Goal: Navigation & Orientation: Understand site structure

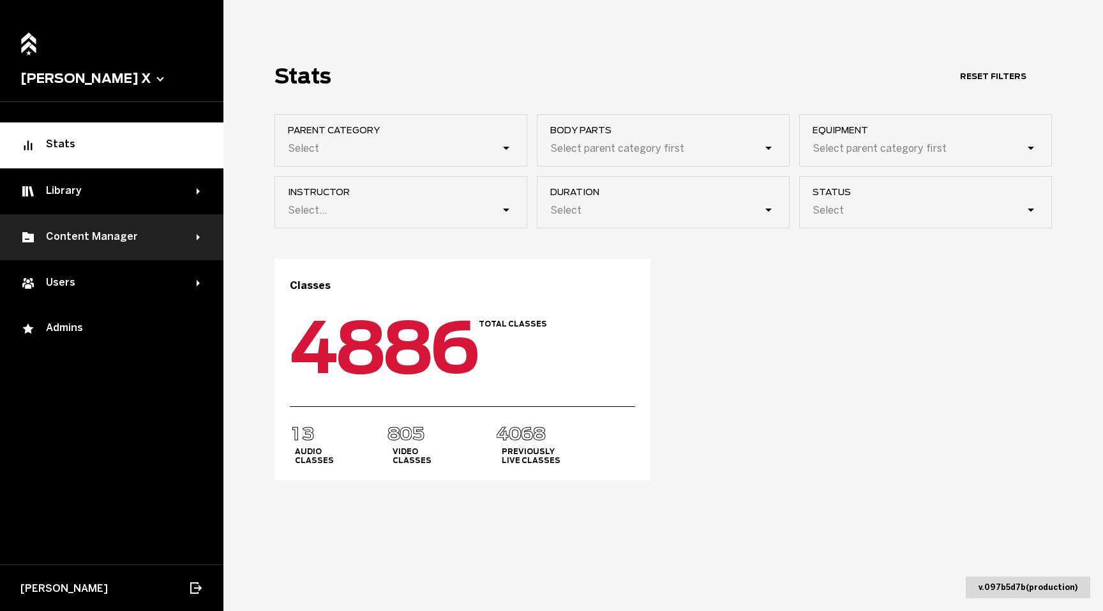
click at [187, 223] on div "Content Manager" at bounding box center [111, 237] width 223 height 46
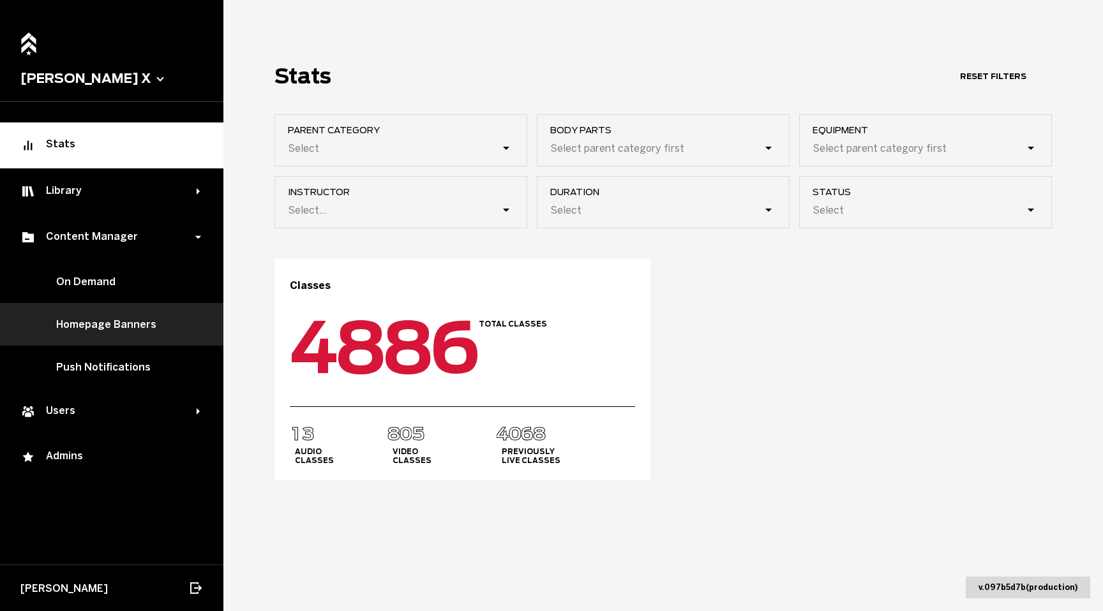
click at [129, 319] on link "Homepage Banners" at bounding box center [111, 324] width 223 height 43
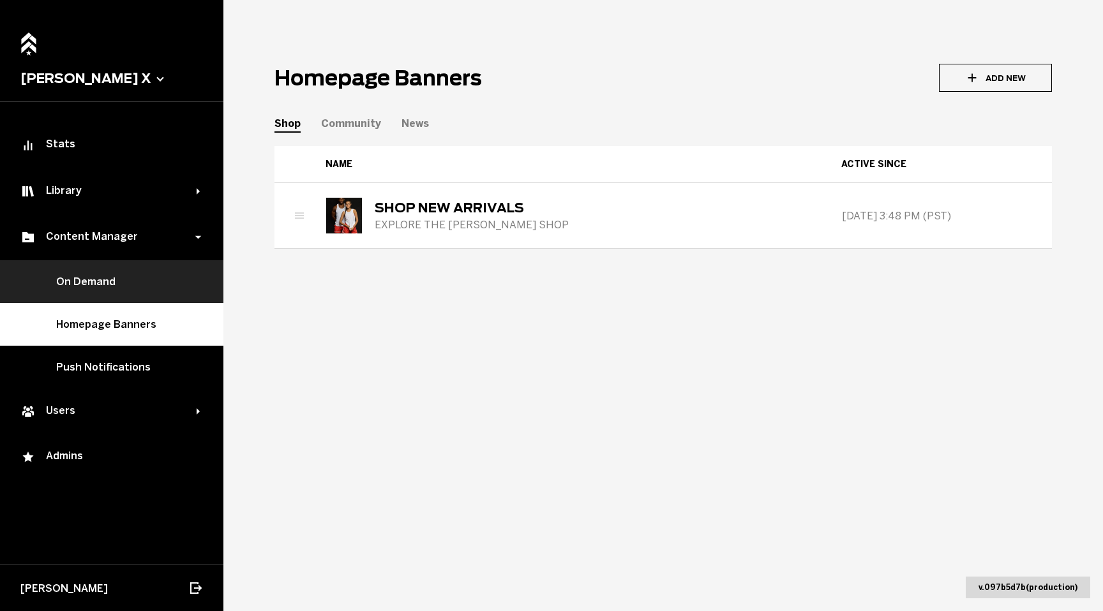
click at [109, 288] on link "On Demand" at bounding box center [111, 281] width 223 height 43
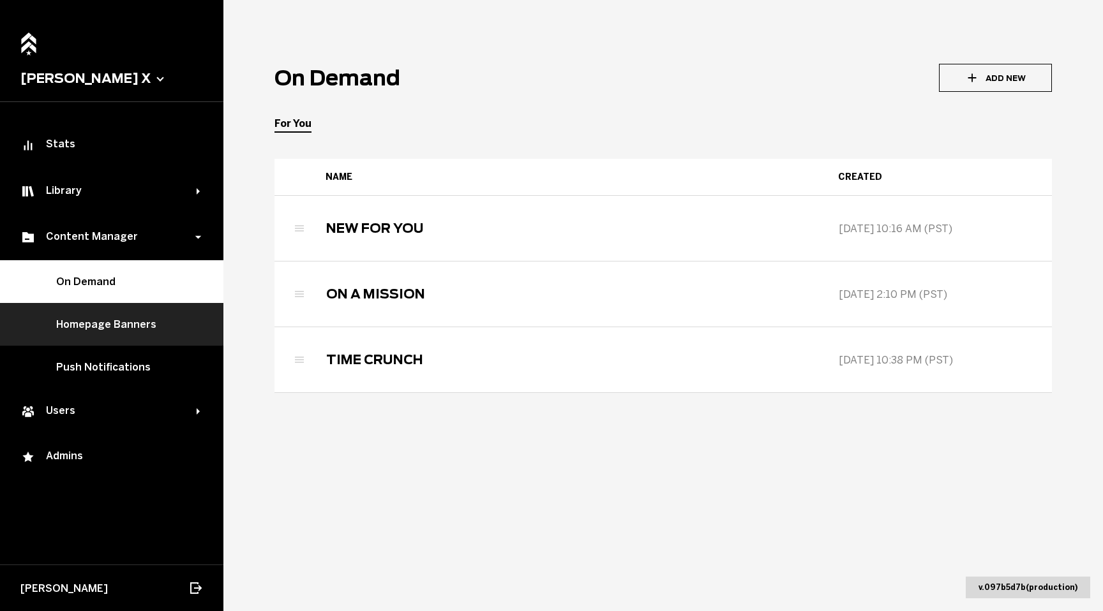
click at [135, 338] on link "Homepage Banners" at bounding box center [111, 324] width 223 height 43
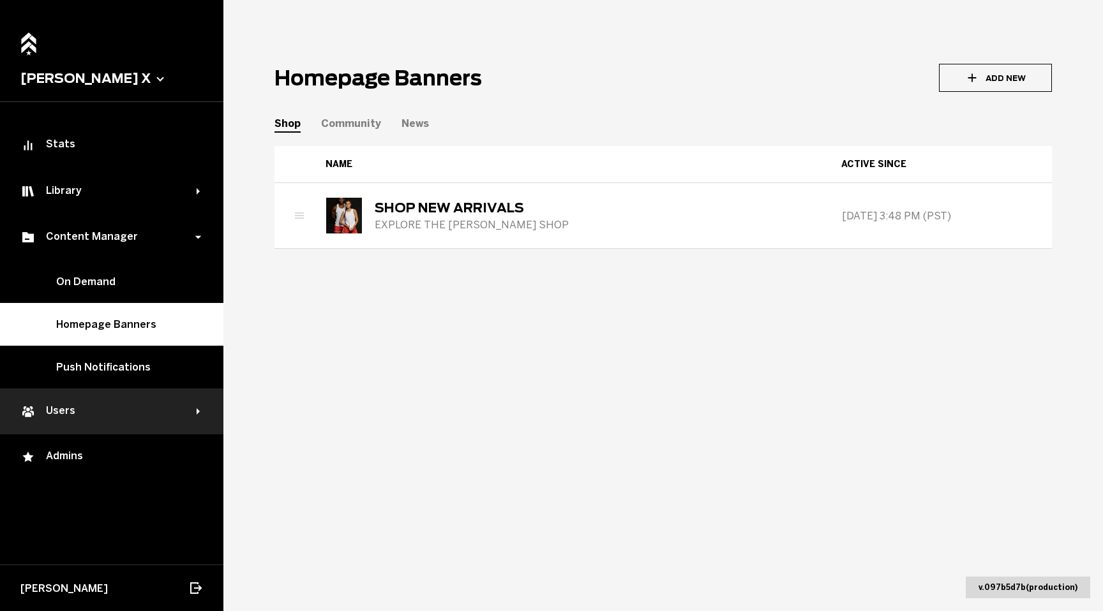
click at [120, 406] on div "Users" at bounding box center [108, 411] width 176 height 15
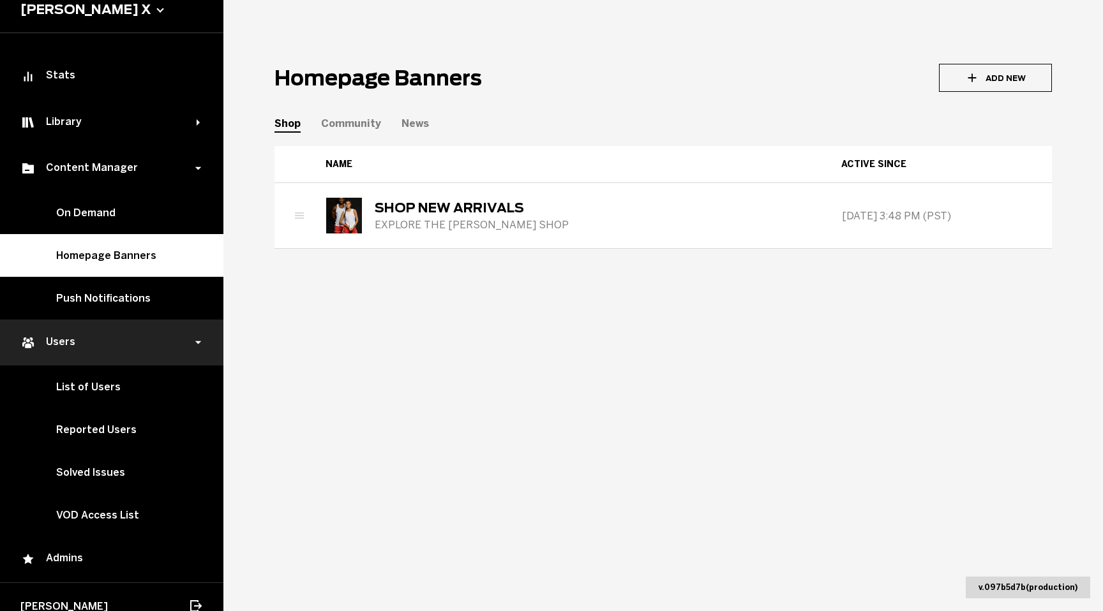
scroll to position [84, 0]
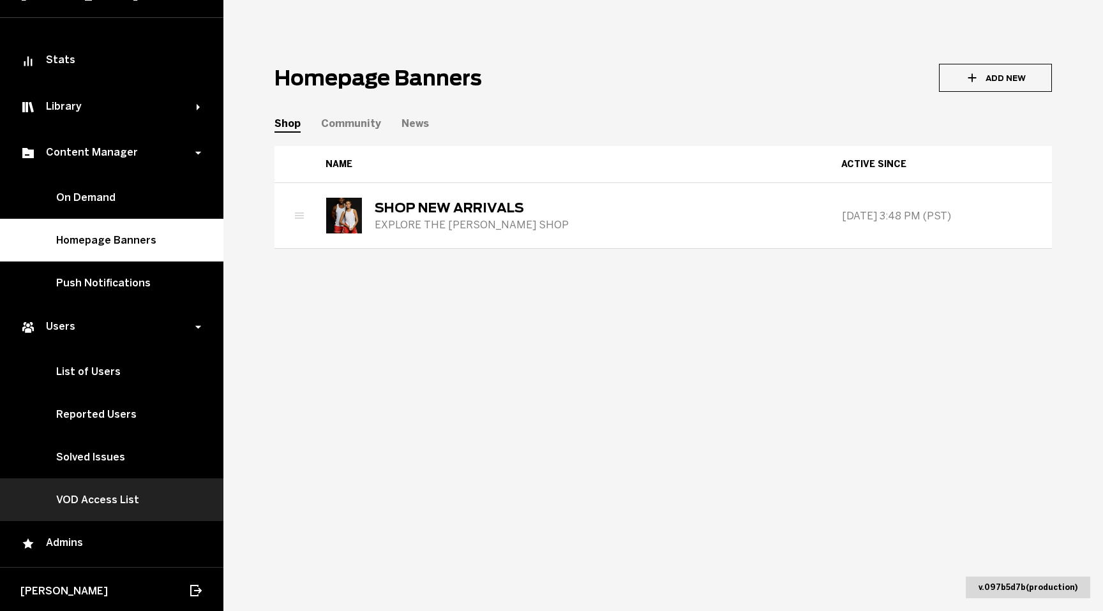
click at [115, 495] on link "VOD Access List" at bounding box center [111, 500] width 223 height 43
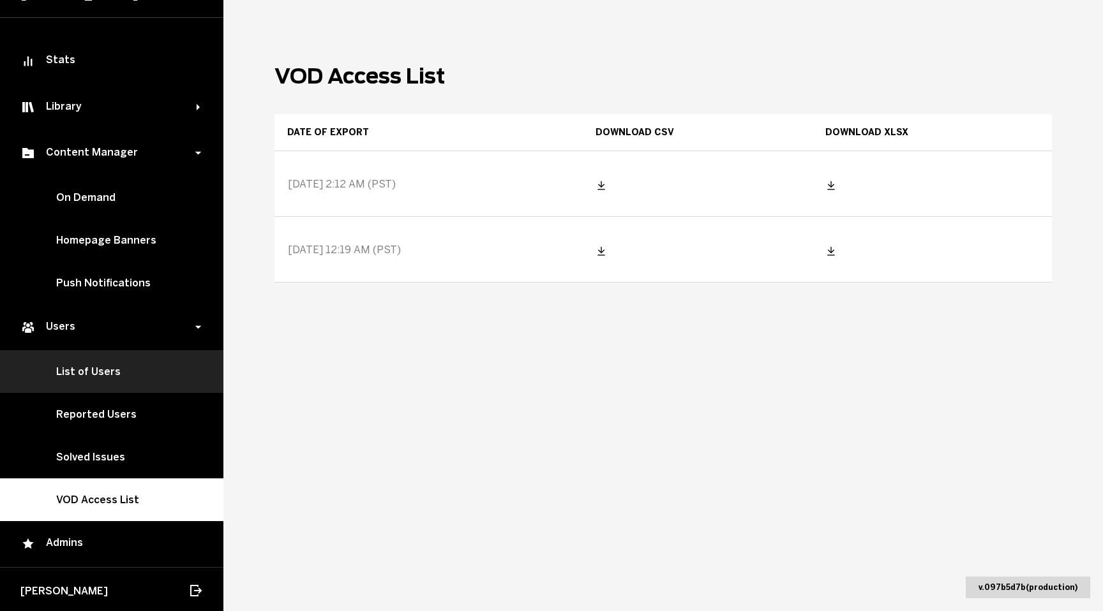
click at [76, 382] on link "List of Users" at bounding box center [111, 371] width 223 height 43
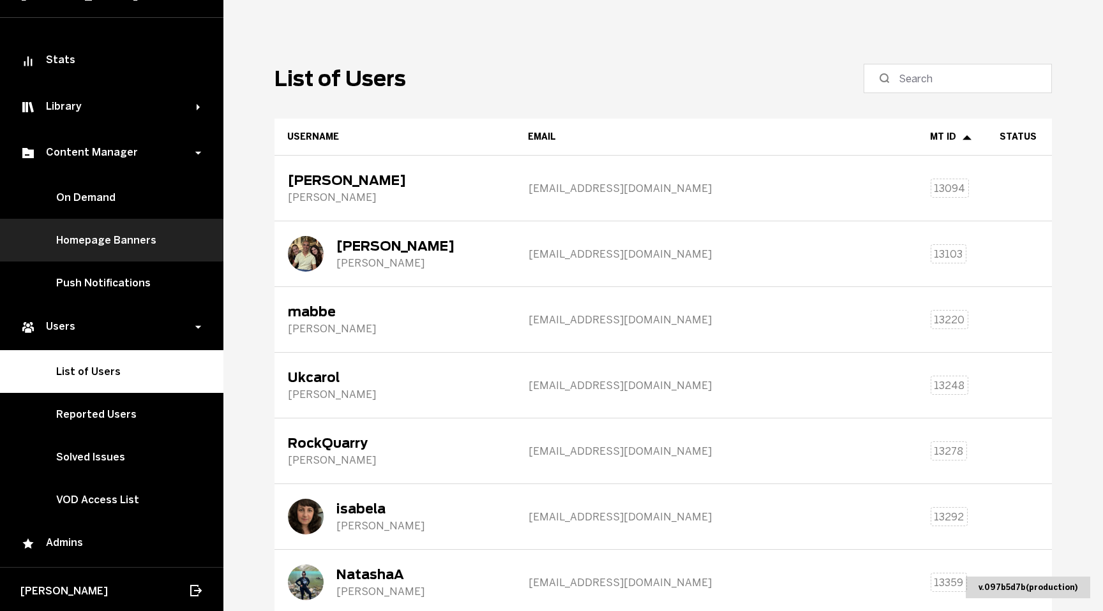
click at [131, 239] on link "Homepage Banners" at bounding box center [111, 240] width 223 height 43
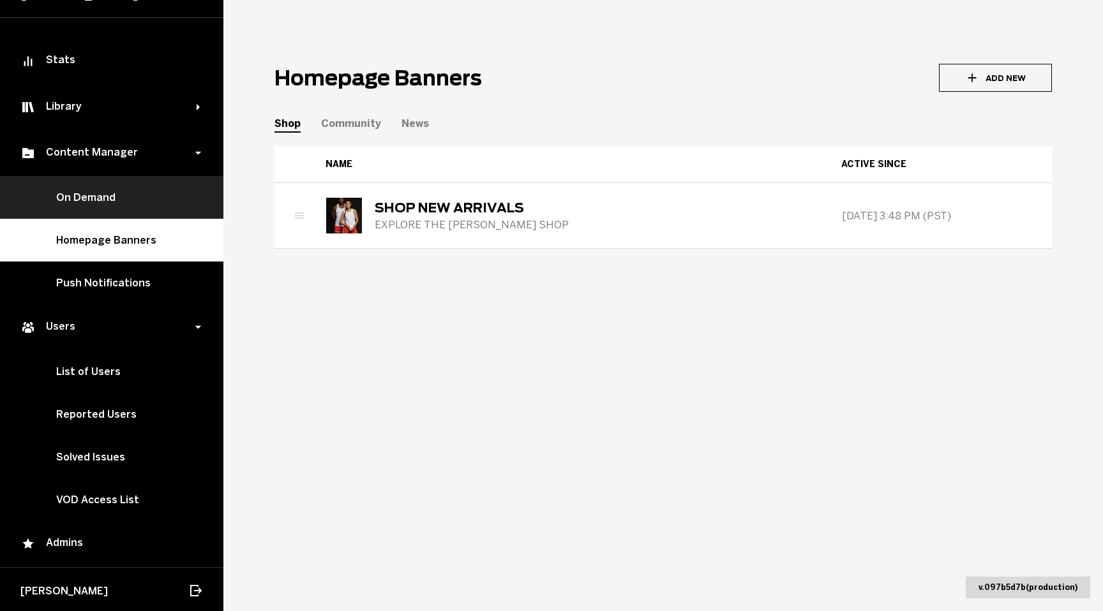
click at [93, 213] on link "On Demand" at bounding box center [111, 197] width 223 height 43
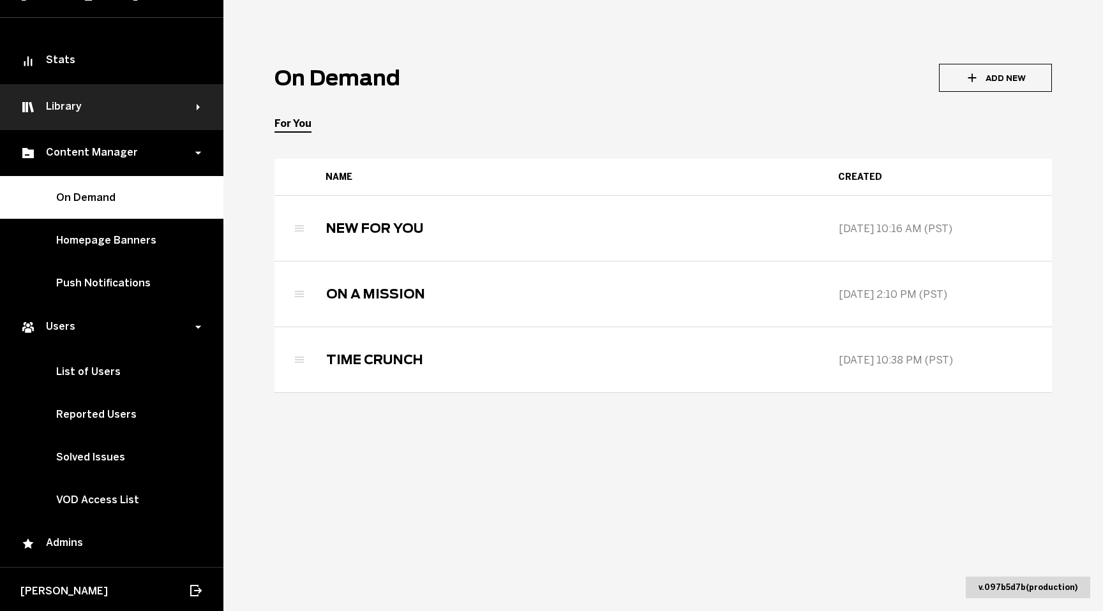
click at [193, 112] on div "Library" at bounding box center [111, 107] width 223 height 46
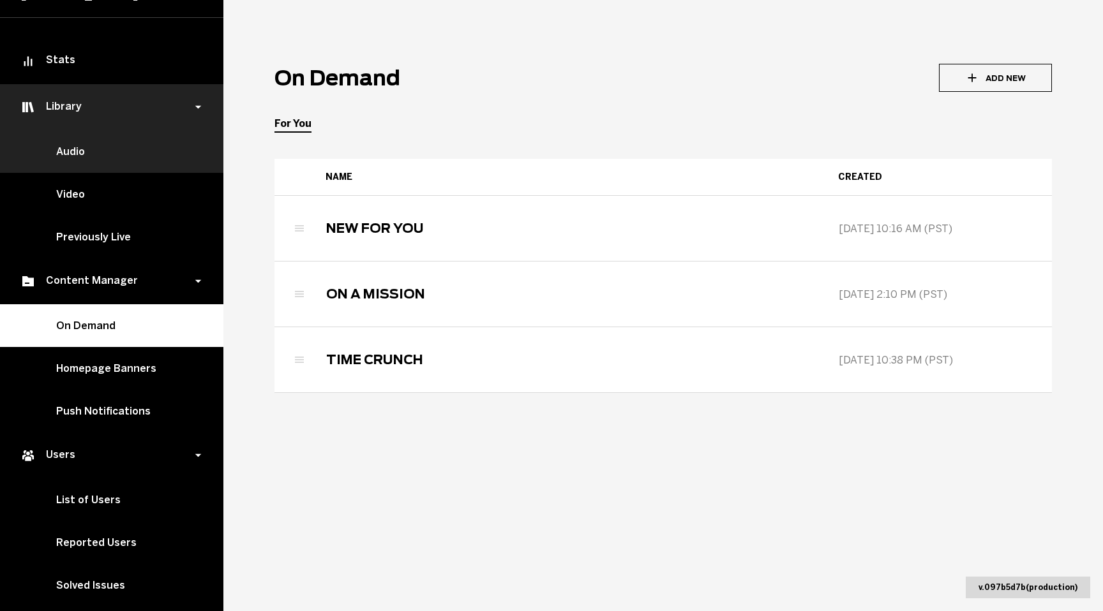
click at [102, 149] on link "Audio" at bounding box center [111, 151] width 223 height 43
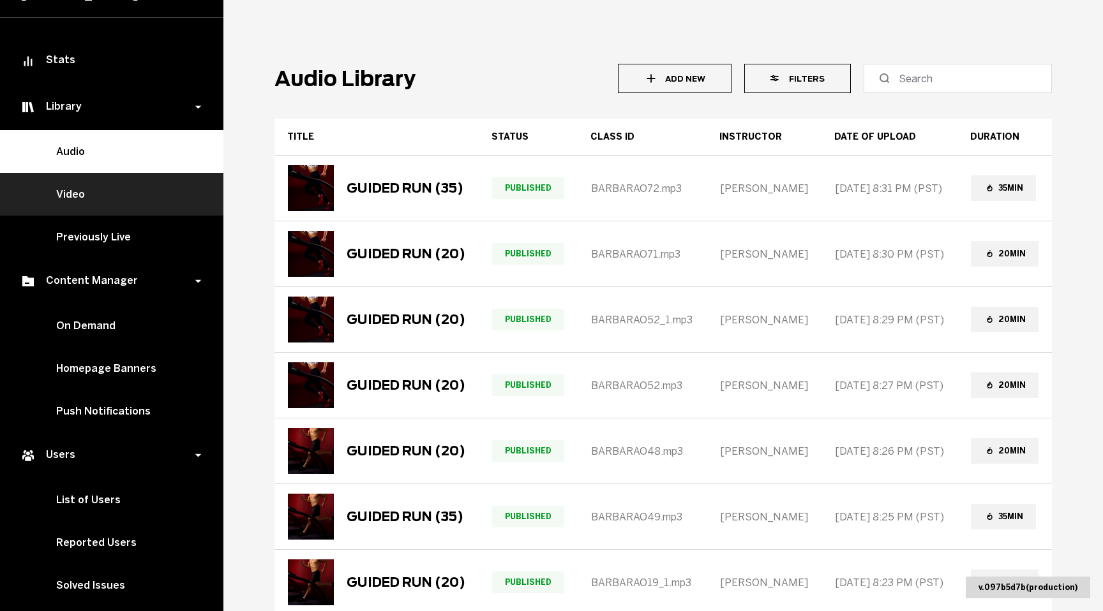
click at [121, 188] on link "Video" at bounding box center [111, 194] width 223 height 43
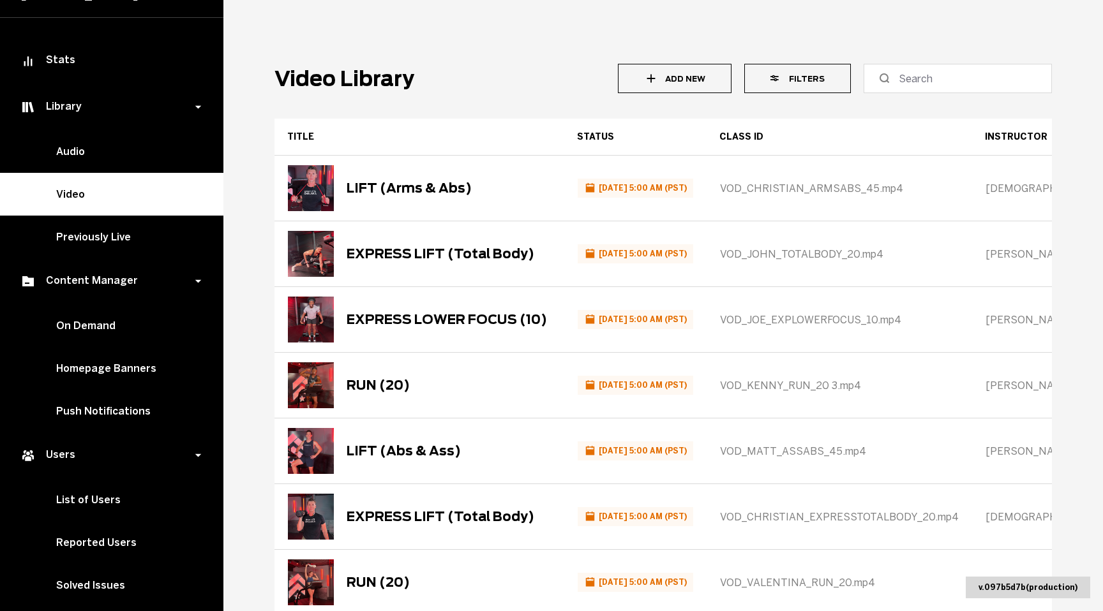
click at [478, 96] on main "Video Library Add New Filters Title Status Class ID Instructor Date of upload C…" at bounding box center [662, 305] width 879 height 611
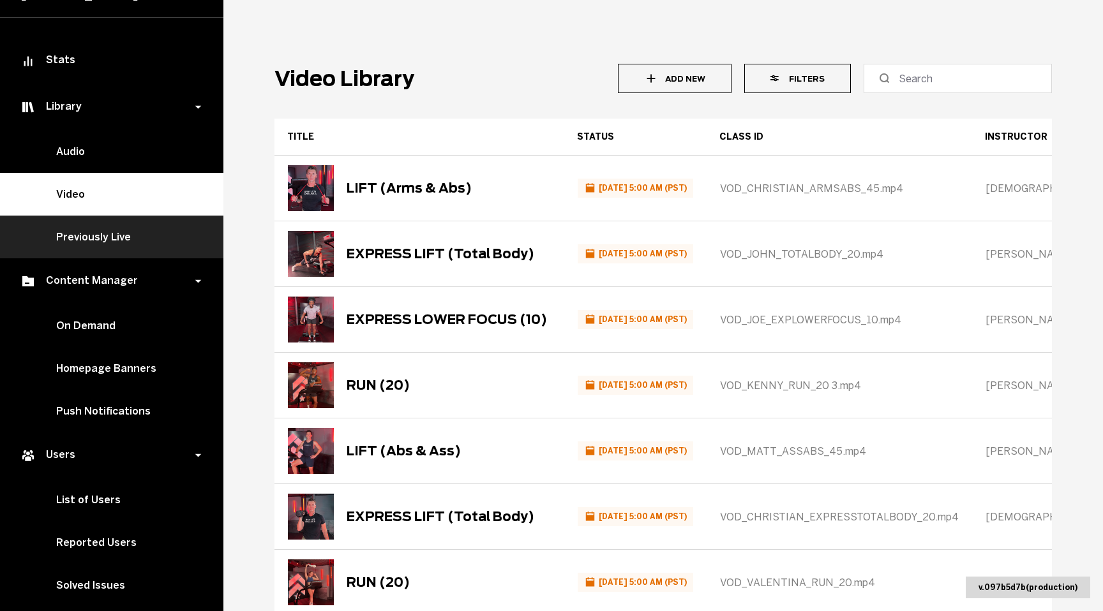
click at [91, 239] on link "Previously Live" at bounding box center [111, 237] width 223 height 43
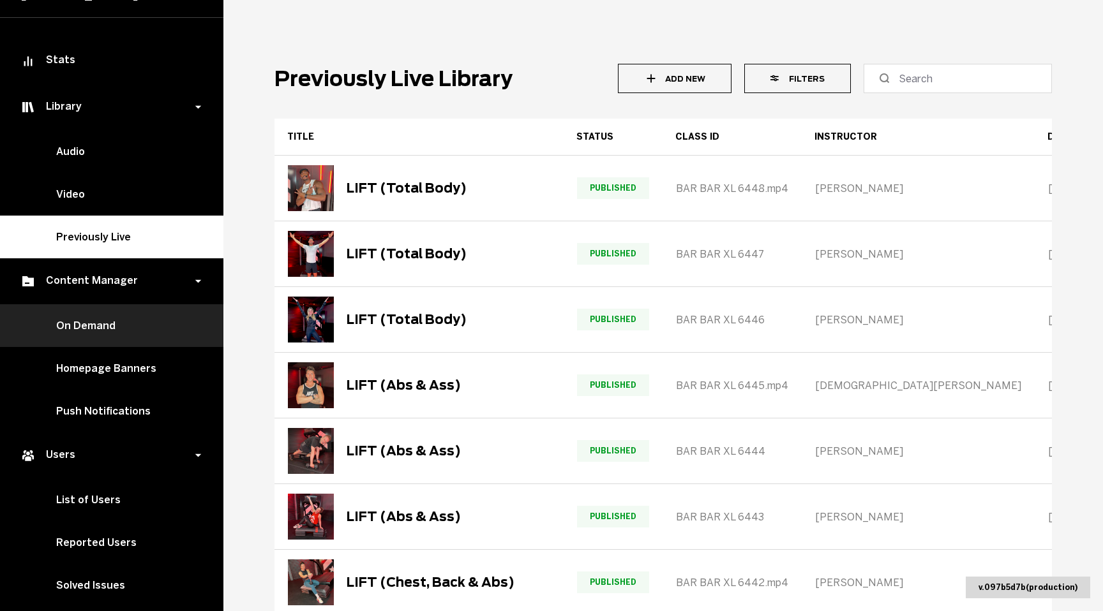
click at [80, 327] on link "On Demand" at bounding box center [111, 325] width 223 height 43
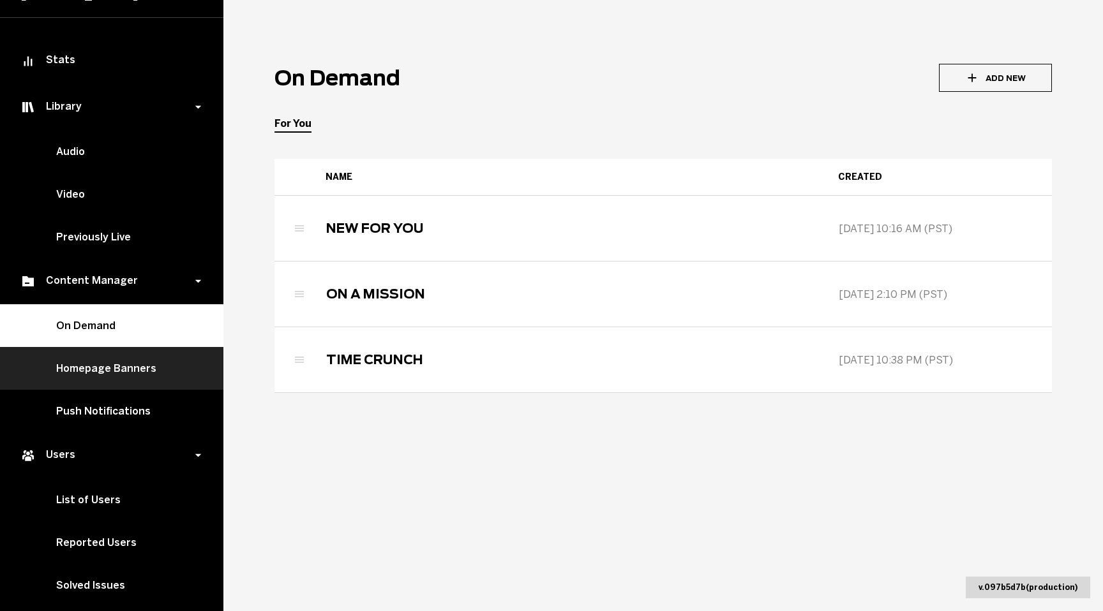
click at [88, 378] on link "Homepage Banners" at bounding box center [111, 368] width 223 height 43
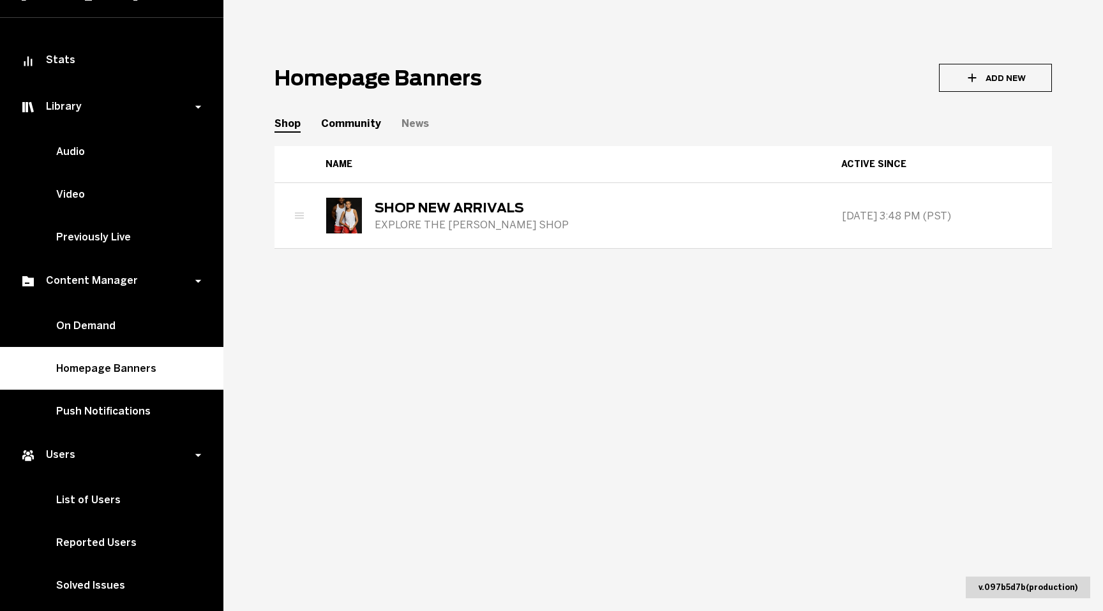
click at [341, 124] on div "Community" at bounding box center [351, 123] width 60 height 12
click at [410, 119] on div "News" at bounding box center [414, 123] width 27 height 12
click at [355, 127] on div "Community" at bounding box center [351, 123] width 60 height 12
click at [294, 128] on div "Shop" at bounding box center [287, 123] width 26 height 12
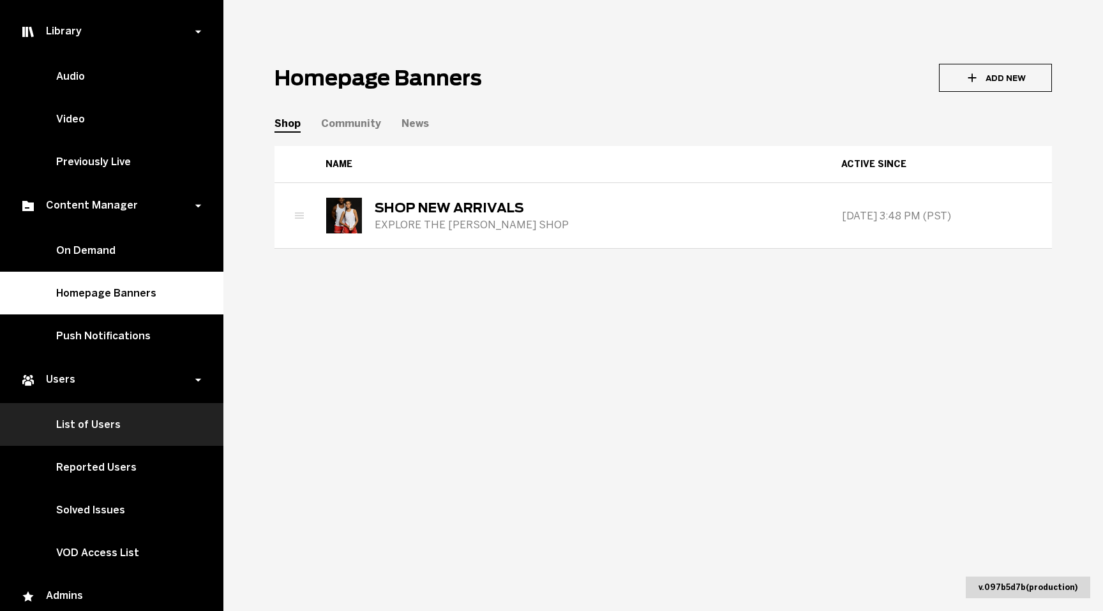
scroll to position [213, 0]
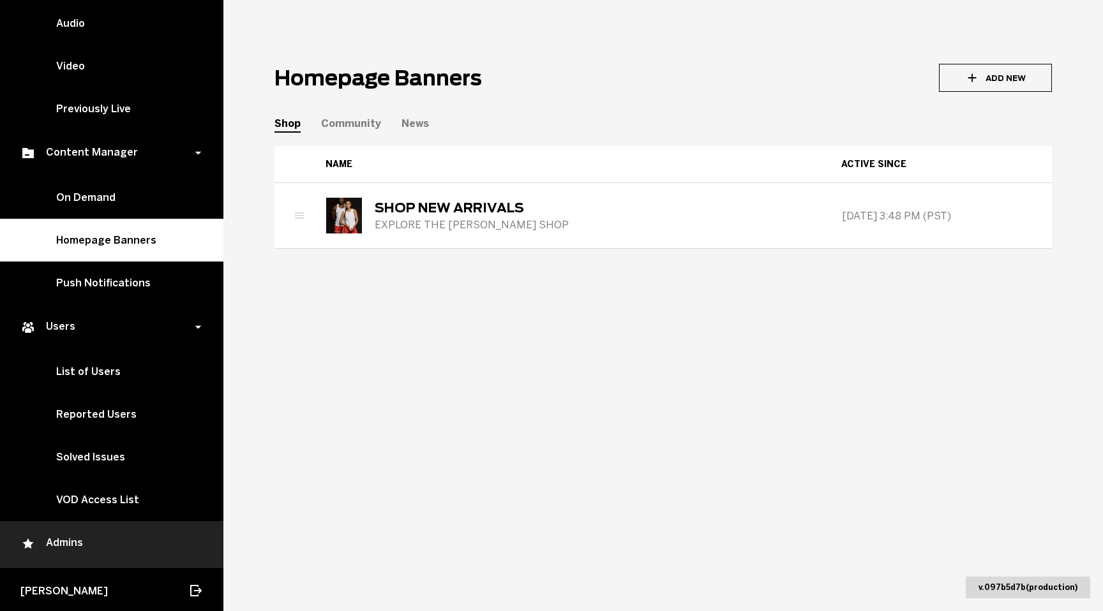
click at [78, 537] on div "Admins" at bounding box center [111, 544] width 183 height 15
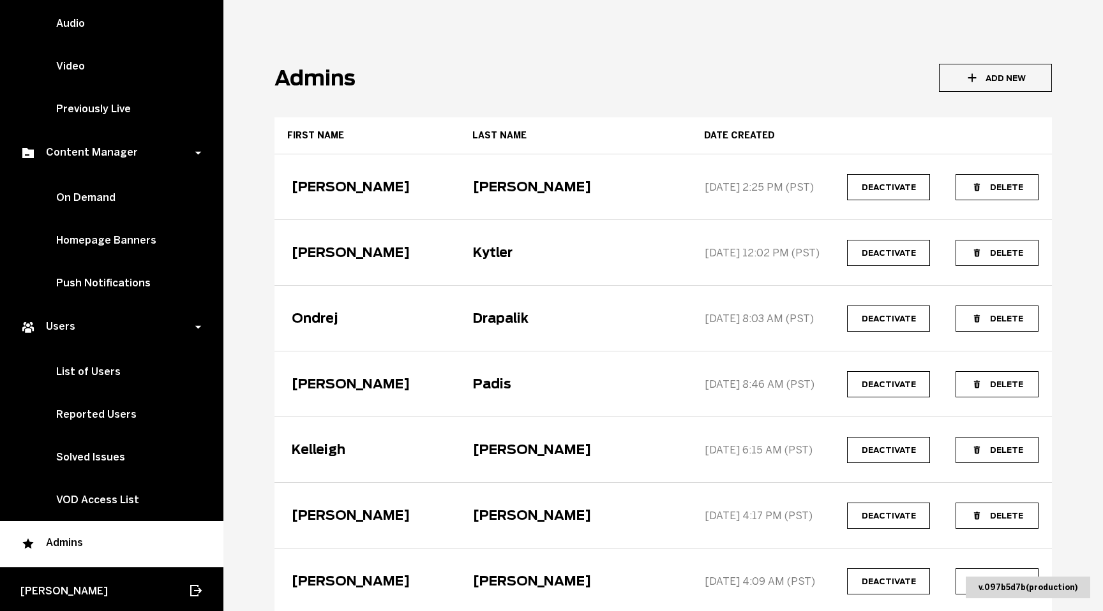
click at [472, 47] on main "Admins Add New First name Last name Date created [PERSON_NAME] [DATE] 2:25 PM (…" at bounding box center [662, 305] width 879 height 611
click at [620, 83] on header "Admins Add New" at bounding box center [662, 78] width 777 height 28
